Goal: Task Accomplishment & Management: Manage account settings

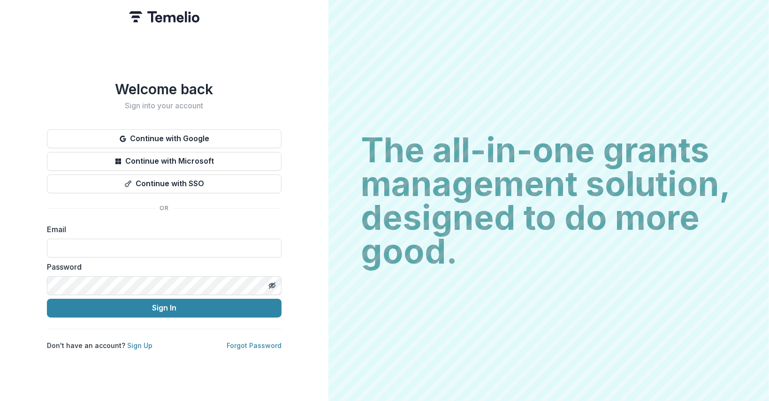
click at [90, 234] on div "Email" at bounding box center [164, 241] width 235 height 34
click at [89, 246] on input at bounding box center [164, 248] width 235 height 19
click at [273, 282] on line "Toggle password visibility" at bounding box center [272, 285] width 6 height 6
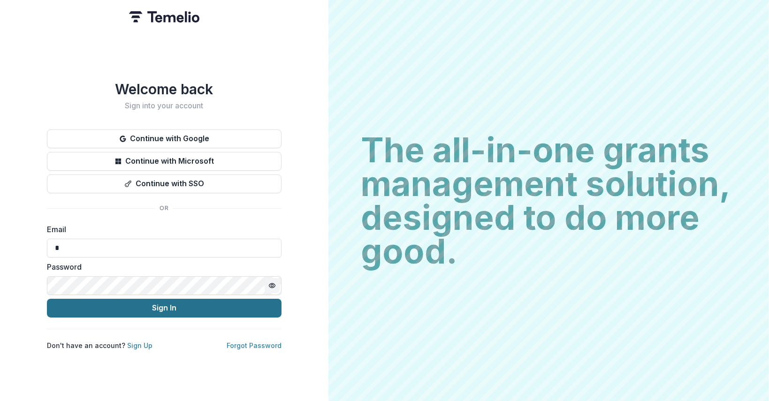
click at [190, 306] on button "Sign In" at bounding box center [164, 308] width 235 height 19
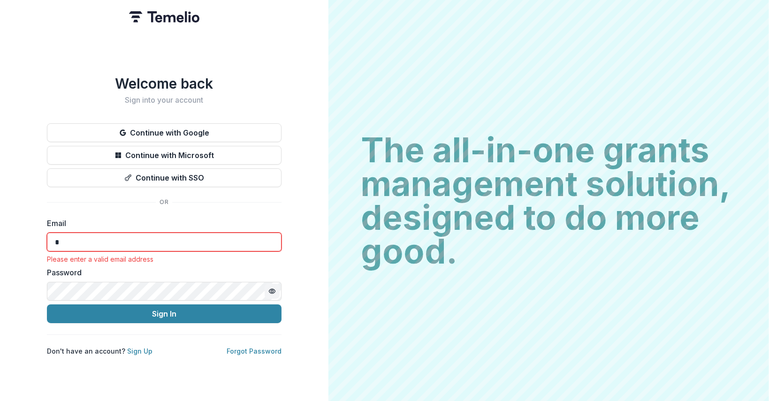
click at [87, 233] on input "*" at bounding box center [164, 242] width 235 height 19
type input "**********"
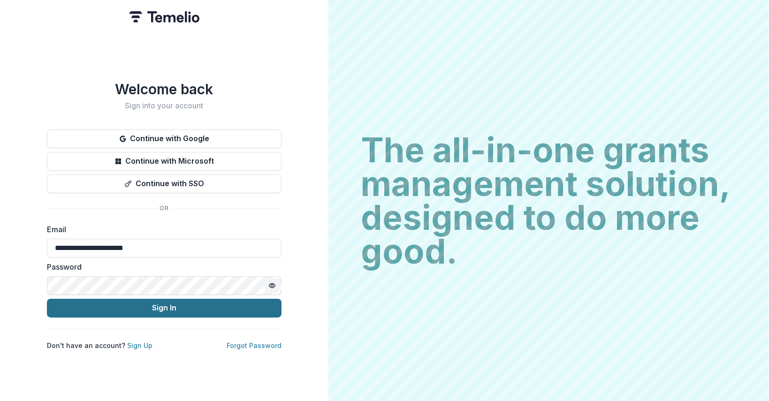
click at [196, 306] on button "Sign In" at bounding box center [164, 308] width 235 height 19
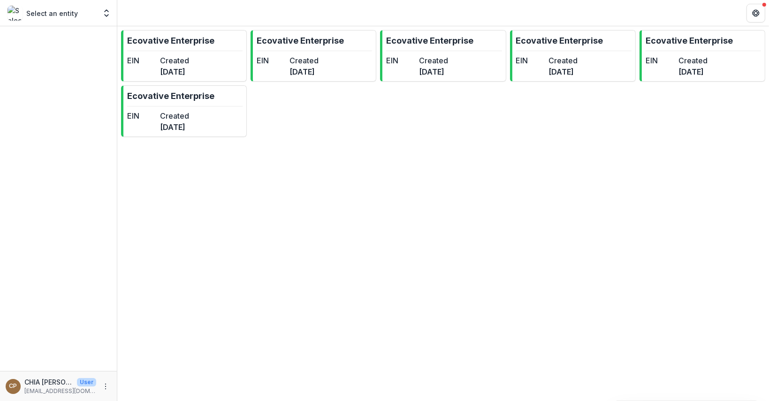
click at [69, 67] on div at bounding box center [58, 198] width 117 height 345
click at [107, 17] on icon "Open entity switcher" at bounding box center [106, 12] width 9 height 9
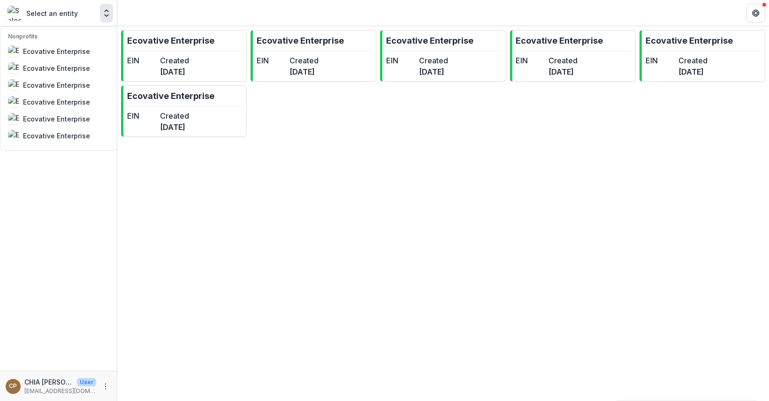
click at [72, 23] on div "Select an entity Nonprofits Ecovative Enterprise Ecovative Enterprise Ecovative…" at bounding box center [58, 15] width 117 height 22
